Goal: Information Seeking & Learning: Learn about a topic

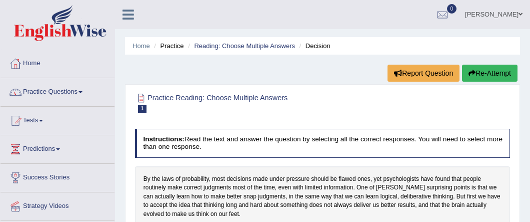
click at [56, 89] on link "Practice Questions" at bounding box center [58, 90] width 114 height 25
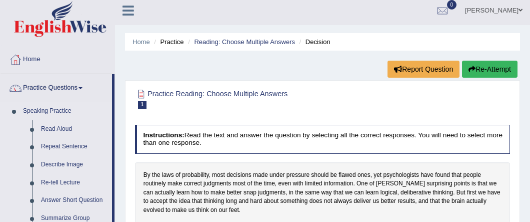
scroll to position [5, 0]
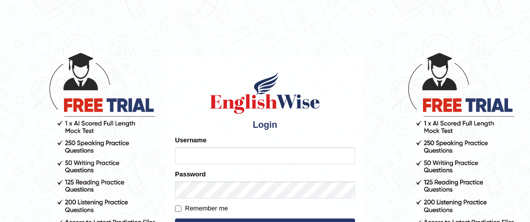
scroll to position [2, 0]
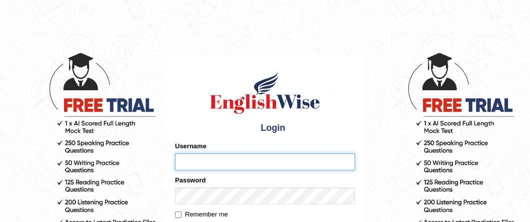
type input "Jennifer_parramatta"
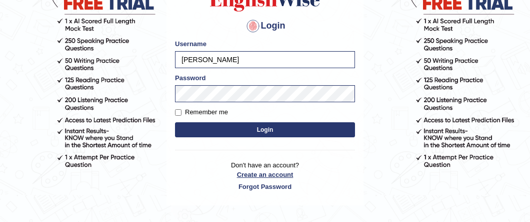
scroll to position [108, 0]
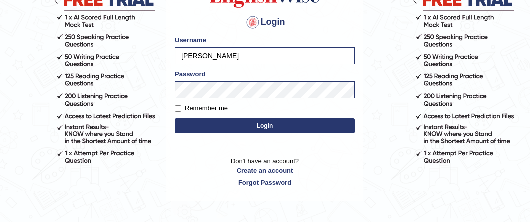
click at [260, 126] on button "Login" at bounding box center [265, 125] width 180 height 15
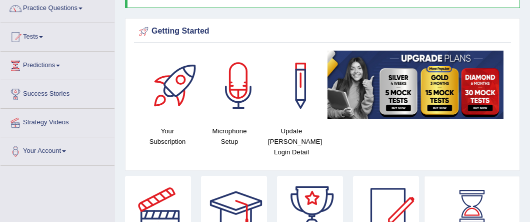
click at [227, 119] on div at bounding box center [239, 86] width 70 height 70
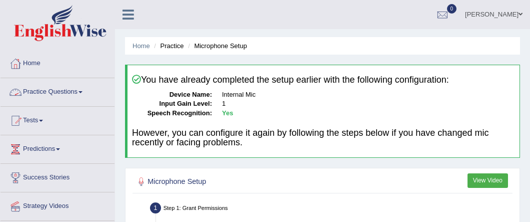
click at [54, 87] on link "Practice Questions" at bounding box center [58, 90] width 114 height 25
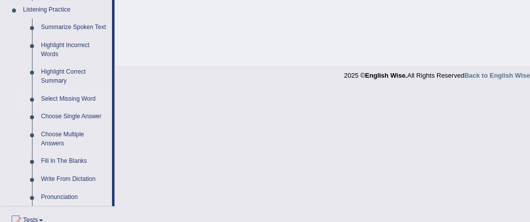
scroll to position [430, 0]
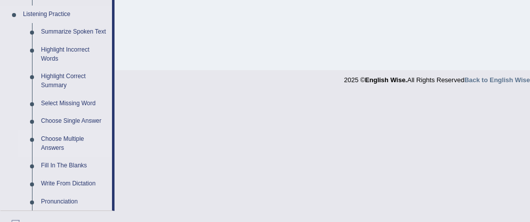
click at [53, 138] on link "Choose Multiple Answers" at bounding box center [75, 143] width 76 height 27
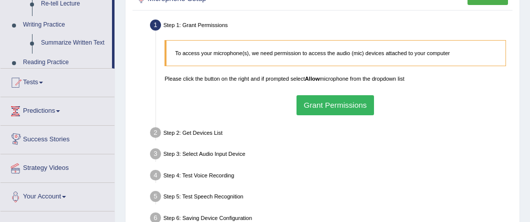
scroll to position [300, 0]
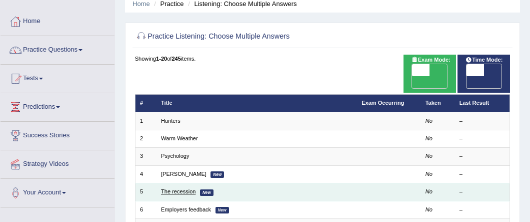
scroll to position [45, 0]
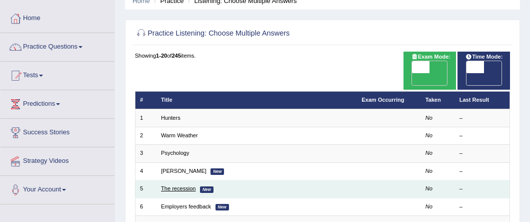
click at [176, 185] on link "The recession" at bounding box center [178, 188] width 35 height 6
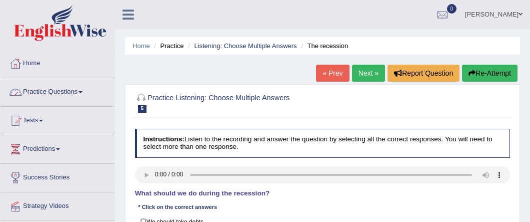
click at [66, 88] on link "Practice Questions" at bounding box center [58, 90] width 114 height 25
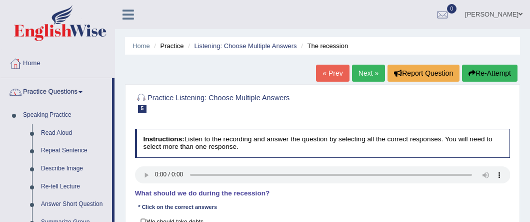
click at [40, 89] on link "Practice Questions" at bounding box center [57, 90] width 112 height 25
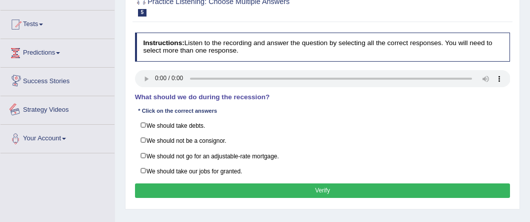
scroll to position [97, 0]
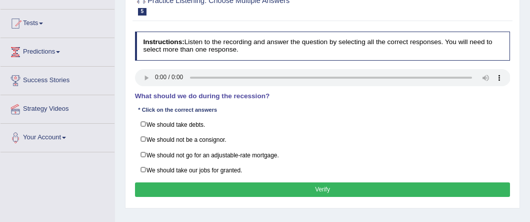
click at [40, 108] on link "Strategy Videos" at bounding box center [58, 107] width 114 height 25
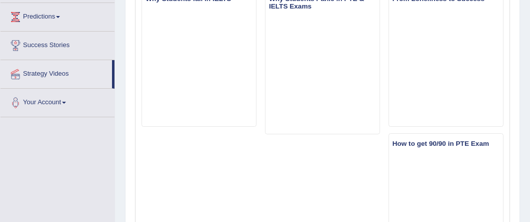
scroll to position [116, 0]
